Goal: Task Accomplishment & Management: Manage account settings

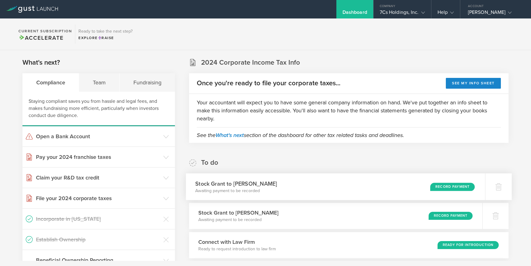
click at [444, 185] on div "Record Payment" at bounding box center [452, 186] width 45 height 8
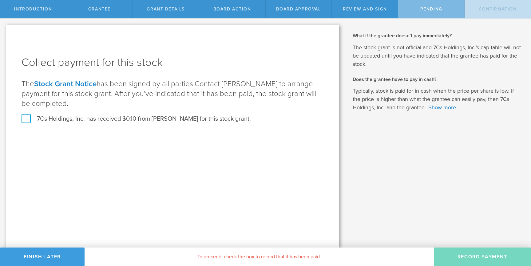
click at [24, 119] on label "7Cs Holdings, Inc. has received $0.10 from Kevin Knight for this stock grant." at bounding box center [136, 119] width 229 height 8
click at [0, 0] on input "7Cs Holdings, Inc. has received $0.10 from Kevin Knight for this stock grant." at bounding box center [0, 0] width 0 height 0
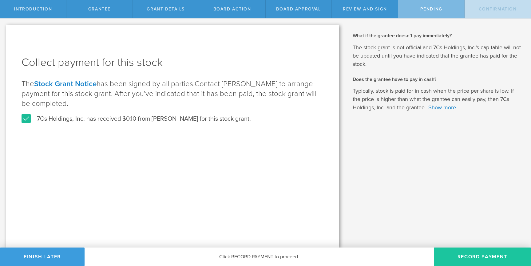
click at [492, 258] on button "Record Payment" at bounding box center [482, 256] width 97 height 18
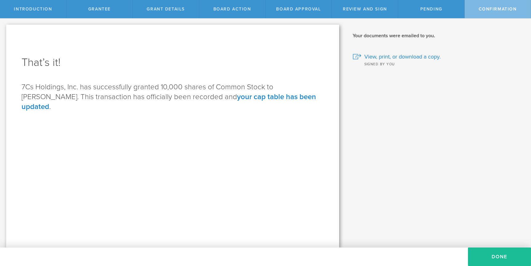
click at [492, 258] on button "Done" at bounding box center [499, 256] width 63 height 18
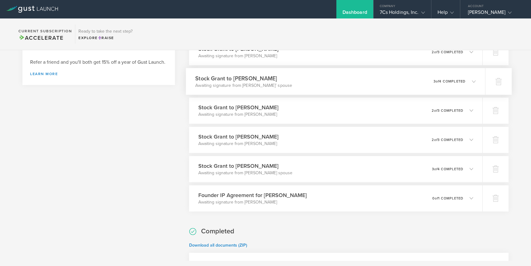
scroll to position [279, 0]
click at [449, 198] on p "0 of 1 completed" at bounding box center [450, 197] width 32 height 3
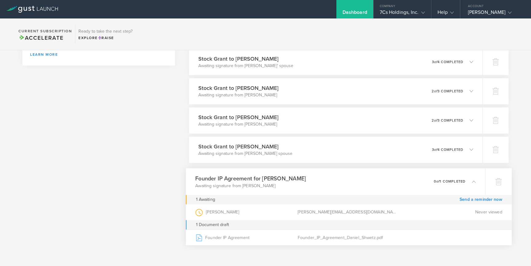
scroll to position [307, 0]
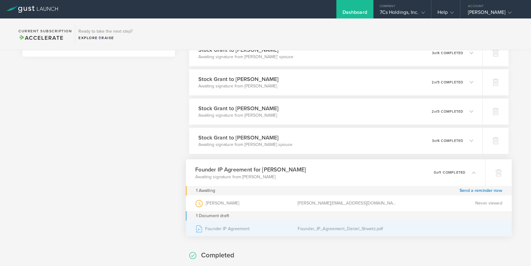
click at [359, 230] on div "Founder_IP_Agreement_Daniel_Shwetz.pdf" at bounding box center [349, 227] width 102 height 15
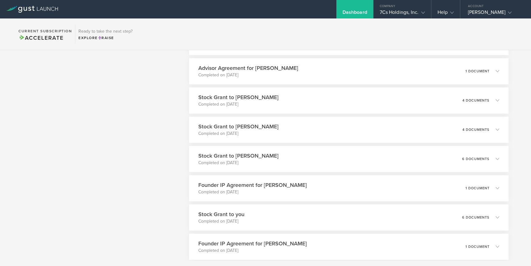
scroll to position [739, 0]
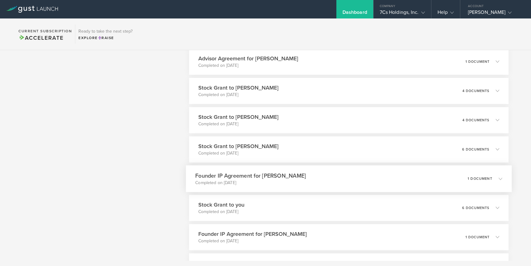
click at [342, 170] on div "Founder IP Agreement for [PERSON_NAME] Completed on [DATE] 1 document" at bounding box center [349, 178] width 326 height 27
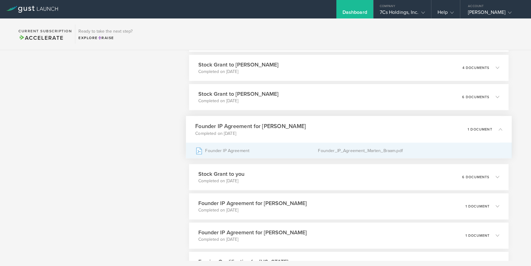
click at [290, 153] on div "Founder IP Agreement" at bounding box center [257, 150] width 123 height 15
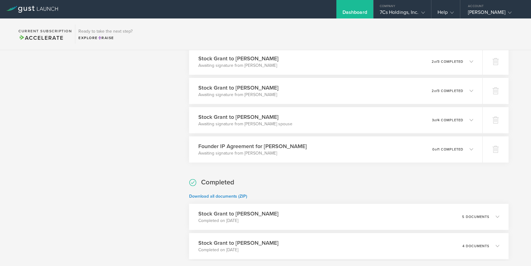
scroll to position [0, 0]
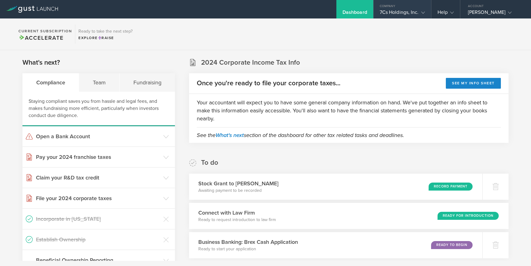
click at [399, 7] on div "Company" at bounding box center [402, 4] width 57 height 9
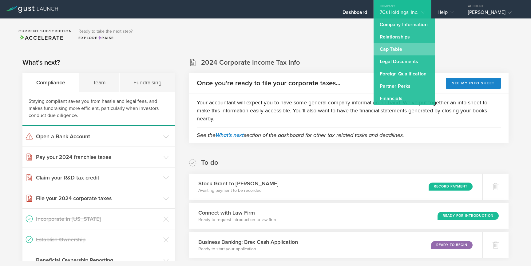
click at [392, 47] on link "Cap Table" at bounding box center [404, 49] width 61 height 12
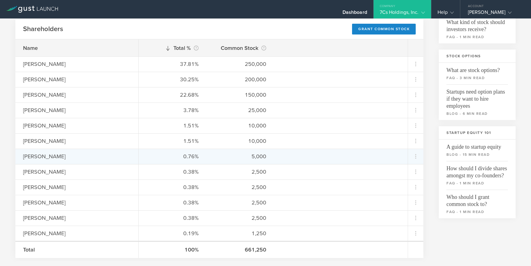
scroll to position [100, 0]
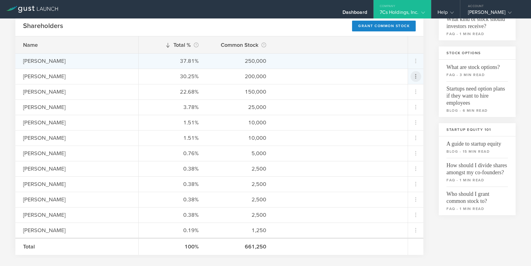
click at [415, 73] on icon at bounding box center [415, 76] width 7 height 7
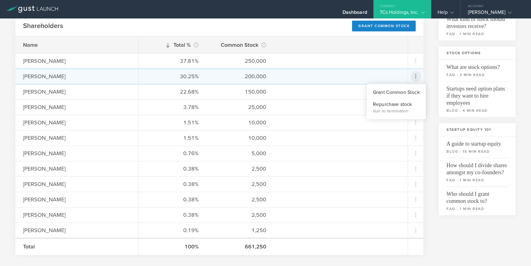
click at [414, 74] on md-backdrop at bounding box center [265, 133] width 531 height 266
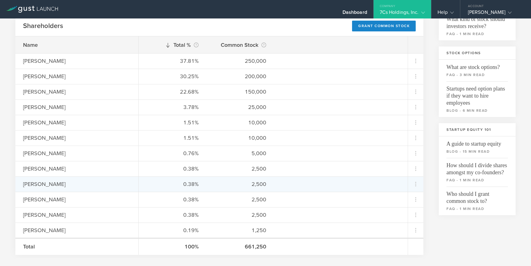
drag, startPoint x: 89, startPoint y: 184, endPoint x: 16, endPoint y: 184, distance: 73.2
click at [16, 184] on div "[PERSON_NAME]" at bounding box center [76, 183] width 123 height 15
copy div "[PERSON_NAME]"
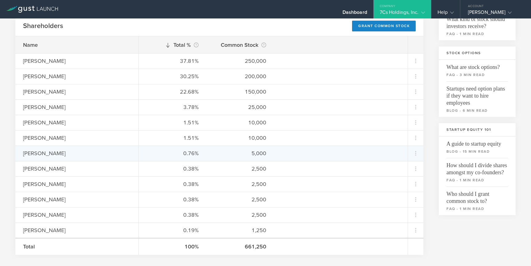
scroll to position [95, 0]
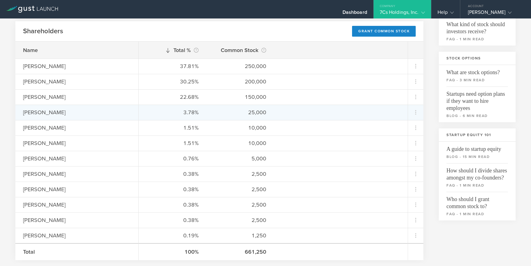
click at [168, 110] on div "3.78%" at bounding box center [172, 112] width 52 height 8
click at [256, 113] on div "25,000" at bounding box center [240, 112] width 52 height 8
